Goal: Information Seeking & Learning: Learn about a topic

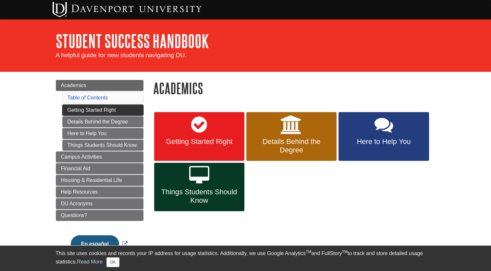
scroll to position [31, 0]
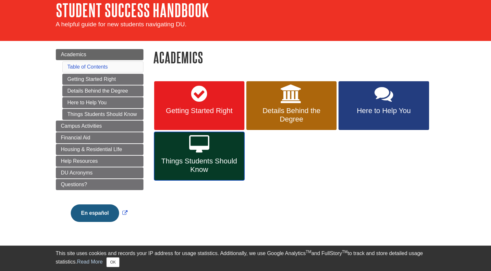
click at [199, 151] on icon at bounding box center [199, 144] width 20 height 19
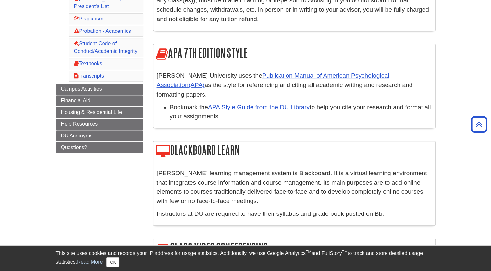
scroll to position [240, 0]
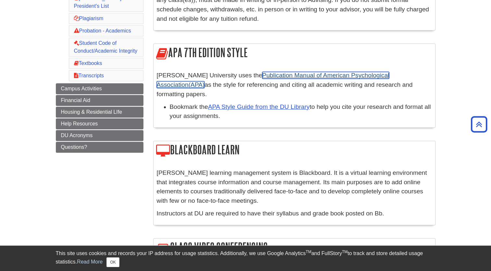
click at [259, 73] on link "Publication Manual of American Psychological Association(APA)" at bounding box center [273, 80] width 233 height 16
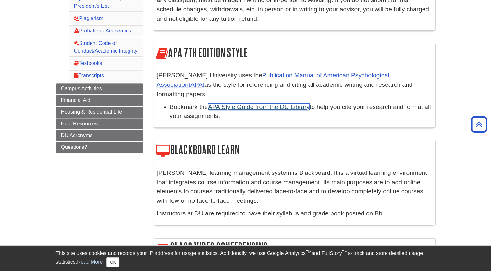
click at [230, 103] on link "APA Style Guide from the DU Library" at bounding box center [259, 106] width 102 height 7
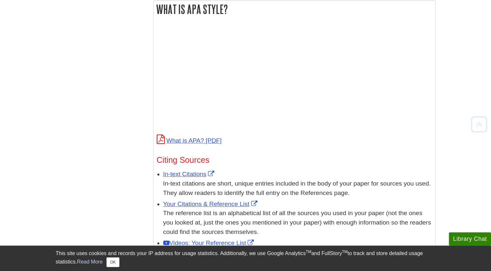
scroll to position [313, 0]
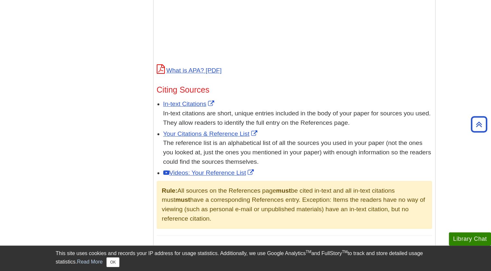
click at [163, 59] on p at bounding box center [294, 9] width 275 height 105
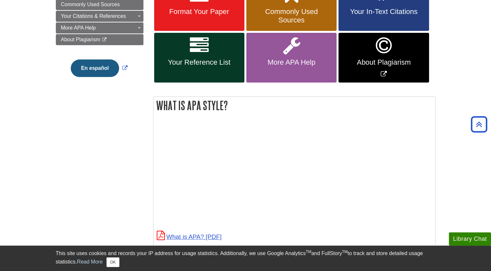
scroll to position [147, 0]
